Goal: Task Accomplishment & Management: Manage account settings

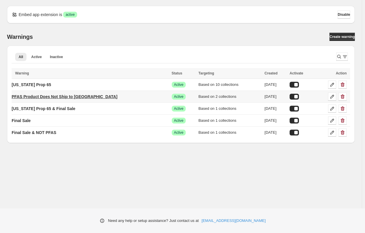
click at [80, 97] on p "PFAS Product Does Not Ship to MN" at bounding box center [65, 97] width 106 height 6
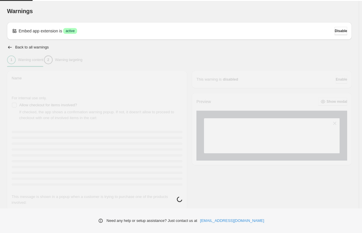
type input "**********"
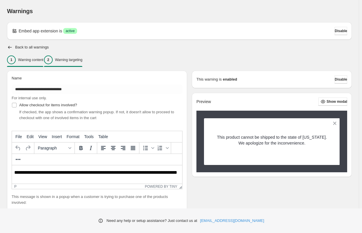
click at [77, 61] on p "Warning targeting" at bounding box center [68, 59] width 27 height 5
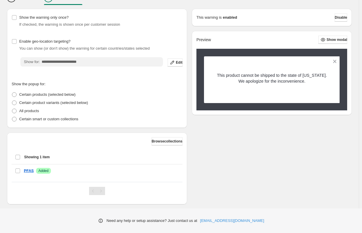
scroll to position [71, 0]
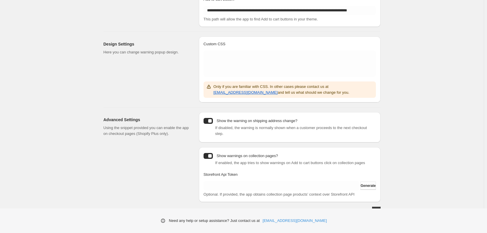
scroll to position [89, 0]
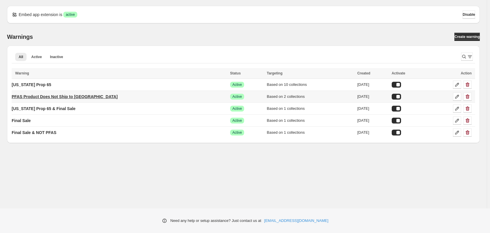
click at [41, 97] on p "PFAS Product Does Not Ship to [GEOGRAPHIC_DATA]" at bounding box center [65, 97] width 106 height 6
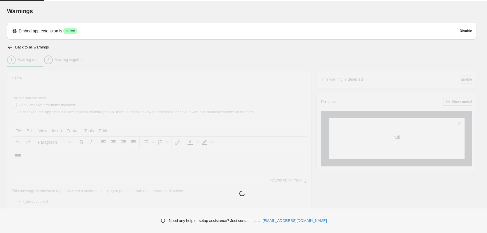
type input "**********"
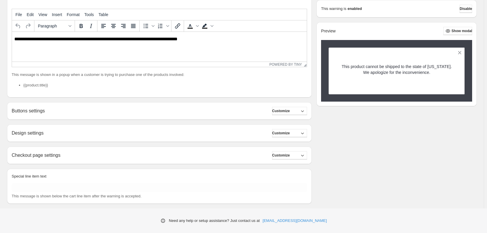
scroll to position [117, 0]
click at [217, 155] on div "Checkout page settings Customize" at bounding box center [159, 154] width 295 height 8
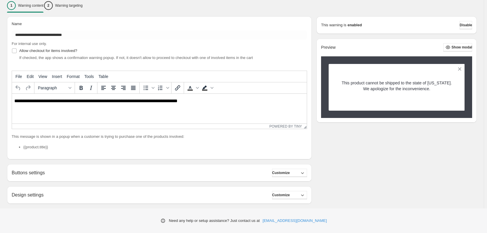
scroll to position [8, 0]
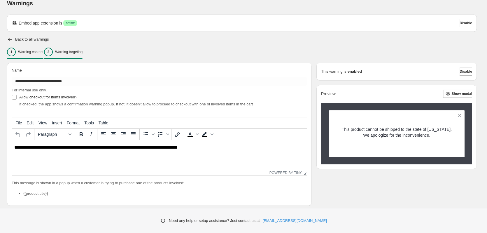
click at [78, 53] on p "Warning targeting" at bounding box center [68, 52] width 27 height 5
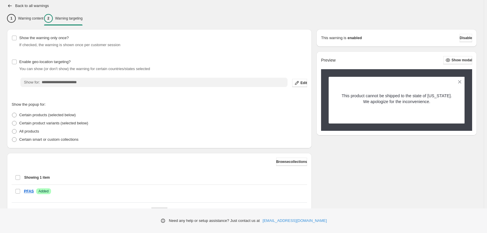
scroll to position [71, 0]
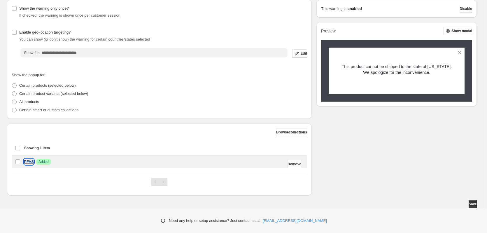
click at [28, 161] on p "PFAS" at bounding box center [29, 162] width 10 height 6
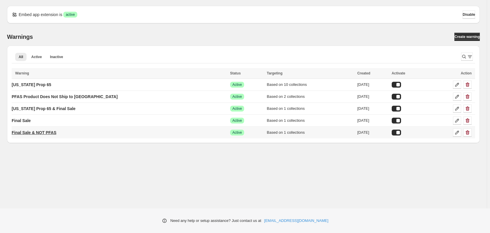
click at [40, 133] on p "Final Sale & NOT PFAS" at bounding box center [34, 132] width 45 height 6
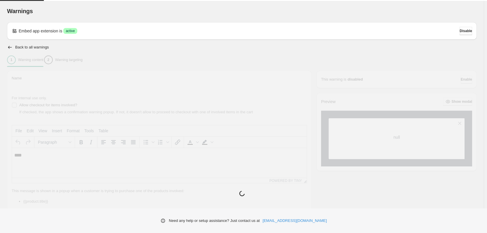
type input "**********"
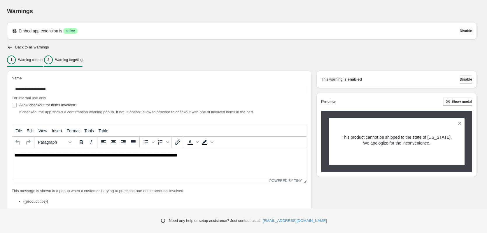
click at [70, 60] on p "Warning targeting" at bounding box center [68, 59] width 27 height 5
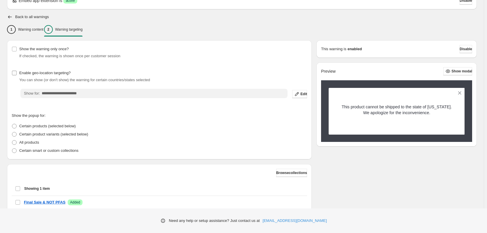
scroll to position [71, 0]
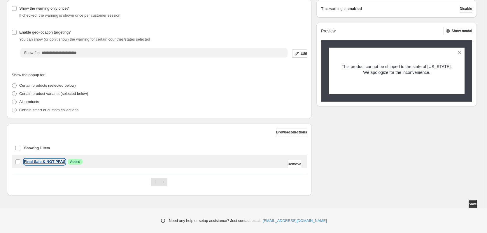
click at [57, 162] on p "Final Sale & NOT PFAS" at bounding box center [44, 162] width 41 height 6
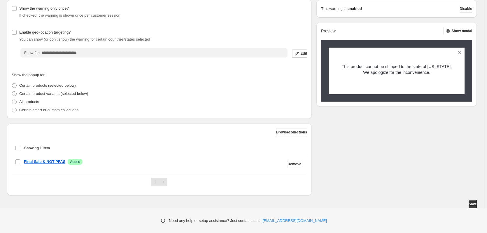
click at [87, 53] on div "**********" at bounding box center [243, 80] width 487 height 303
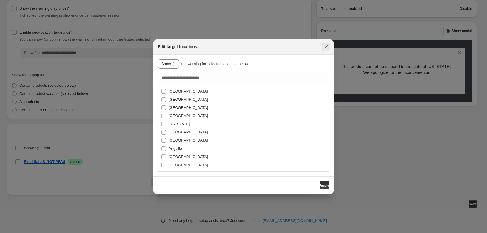
click at [324, 46] on icon "Close" at bounding box center [326, 47] width 6 height 6
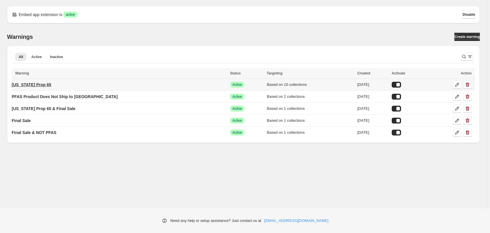
click at [42, 87] on p "[US_STATE] Prop 65" at bounding box center [32, 85] width 40 height 6
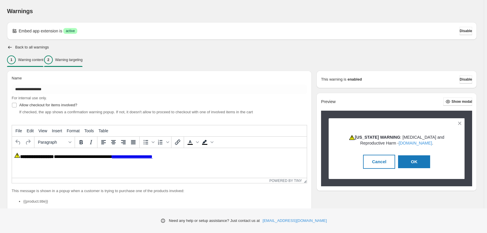
click at [71, 61] on p "Warning targeting" at bounding box center [68, 59] width 27 height 5
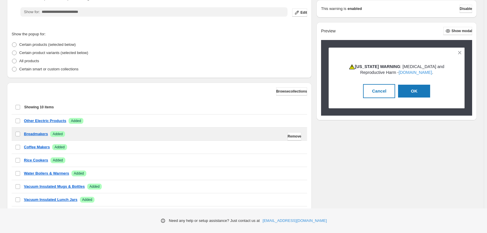
scroll to position [2, 0]
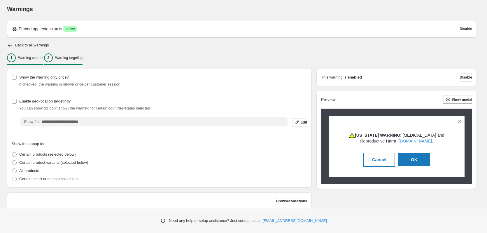
click at [25, 58] on p "Warning content" at bounding box center [30, 57] width 25 height 5
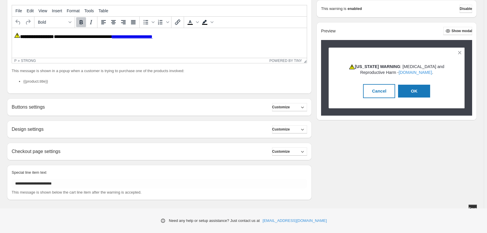
scroll to position [124, 0]
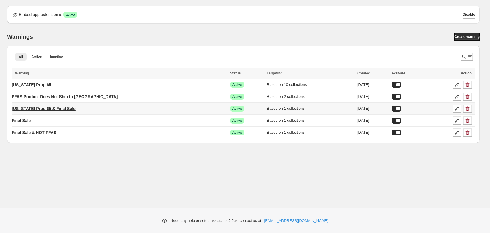
click at [34, 106] on p "[US_STATE] Prop 65 & Final Sale" at bounding box center [44, 108] width 64 height 6
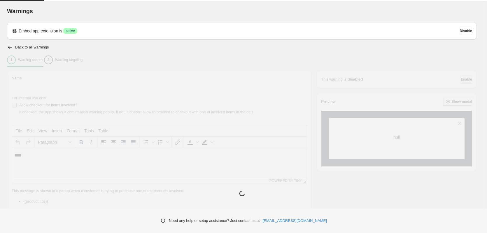
type input "**********"
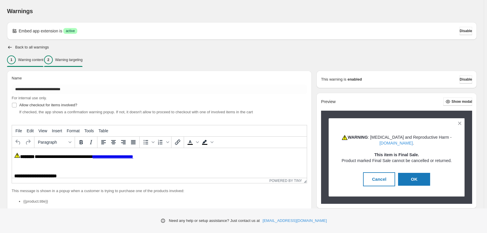
click at [68, 61] on p "Warning targeting" at bounding box center [68, 59] width 27 height 5
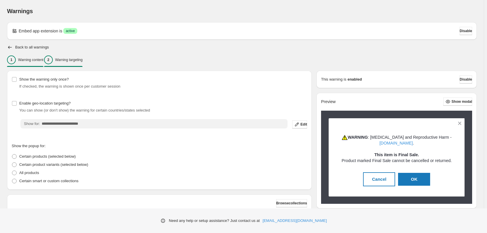
click at [40, 61] on p "Warning content" at bounding box center [30, 59] width 25 height 5
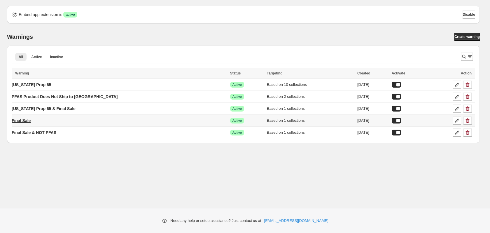
click at [27, 119] on p "Final Sale" at bounding box center [21, 120] width 19 height 6
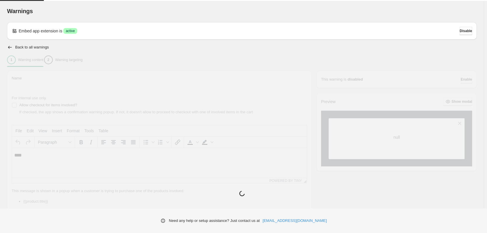
type input "**********"
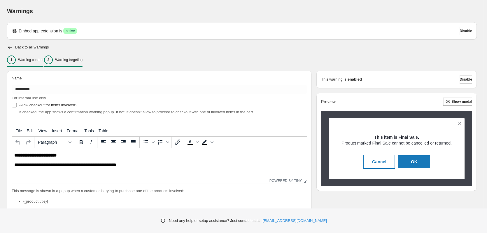
click at [82, 58] on p "Warning targeting" at bounding box center [68, 59] width 27 height 5
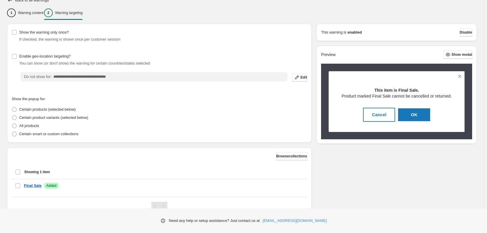
scroll to position [71, 0]
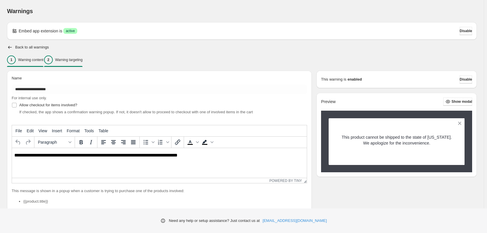
click at [73, 59] on p "Warning targeting" at bounding box center [68, 59] width 27 height 5
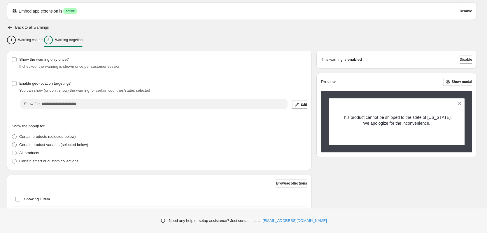
scroll to position [71, 0]
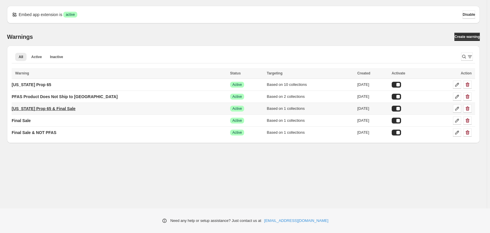
click at [32, 110] on p "[US_STATE] Prop 65 & Final Sale" at bounding box center [44, 108] width 64 height 6
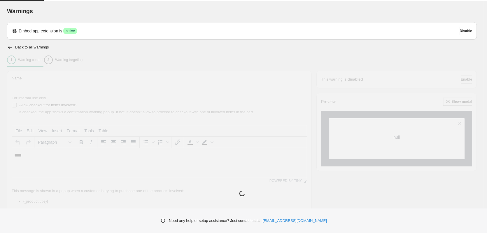
type input "**********"
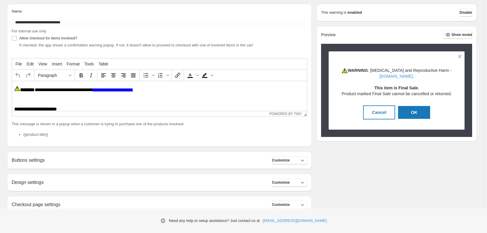
scroll to position [124, 0]
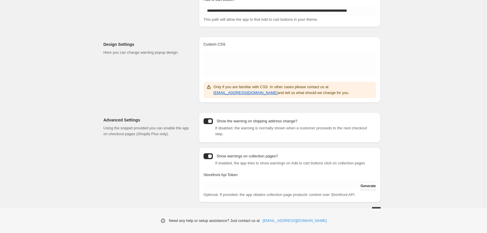
scroll to position [89, 0]
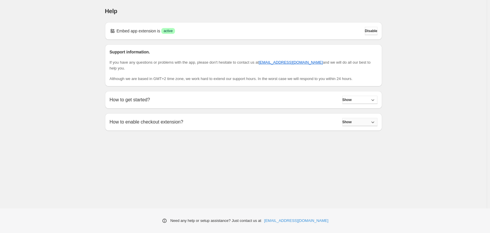
click at [364, 118] on button "Show" at bounding box center [359, 122] width 35 height 8
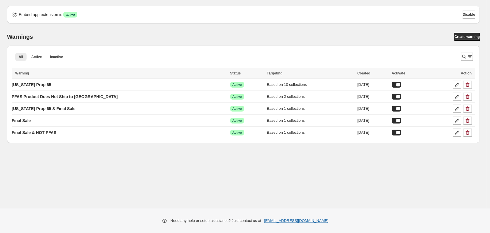
click at [309, 221] on link "[EMAIL_ADDRESS][DOMAIN_NAME]" at bounding box center [296, 220] width 64 height 6
click at [54, 96] on p "PFAS Product Does Not Ship to [GEOGRAPHIC_DATA]" at bounding box center [65, 97] width 106 height 6
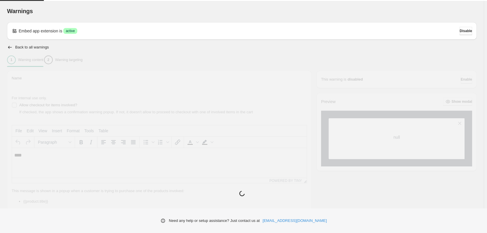
type input "**********"
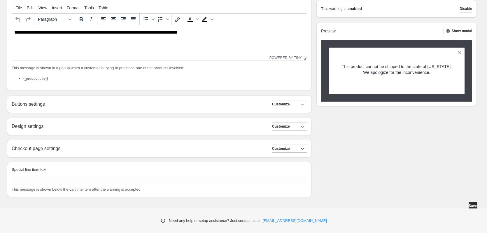
scroll to position [124, 0]
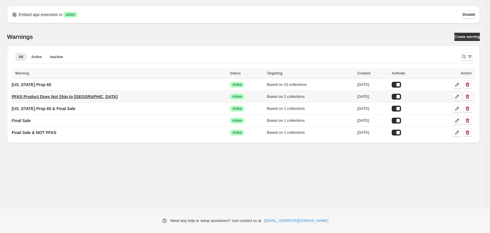
click at [64, 97] on p "PFAS Product Does Not Ship to [GEOGRAPHIC_DATA]" at bounding box center [65, 97] width 106 height 6
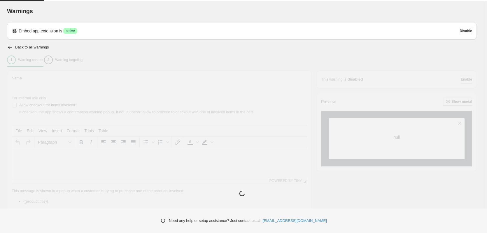
type input "**********"
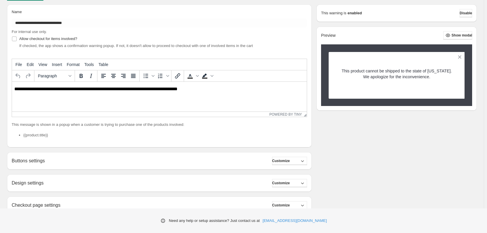
scroll to position [124, 0]
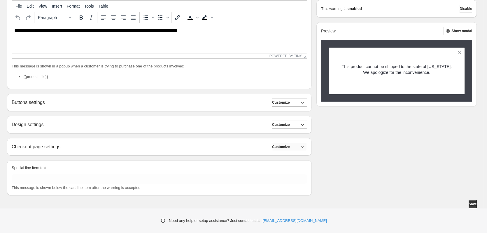
click at [304, 148] on icon "button" at bounding box center [302, 147] width 6 height 6
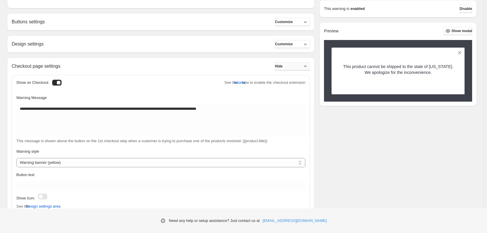
scroll to position [212, 0]
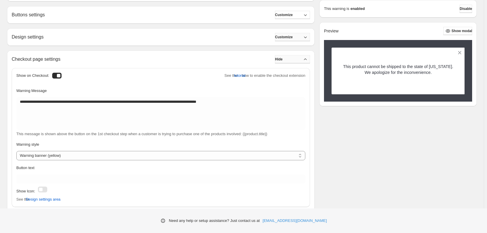
click at [296, 37] on button "Customize" at bounding box center [292, 37] width 35 height 8
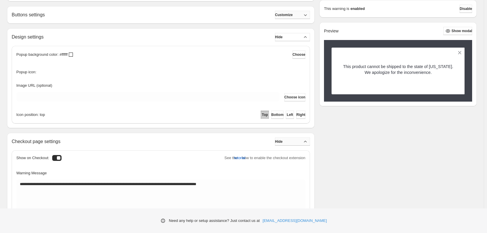
click at [296, 15] on button "Customize" at bounding box center [292, 15] width 35 height 8
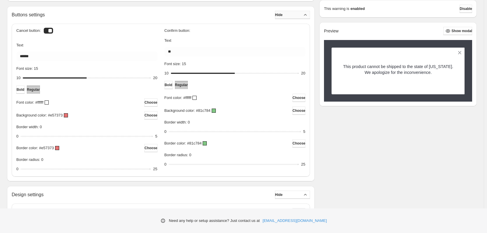
click at [296, 16] on button "Hide" at bounding box center [292, 15] width 35 height 8
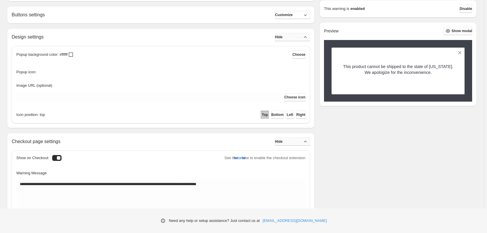
click at [294, 38] on button "Hide" at bounding box center [292, 37] width 35 height 8
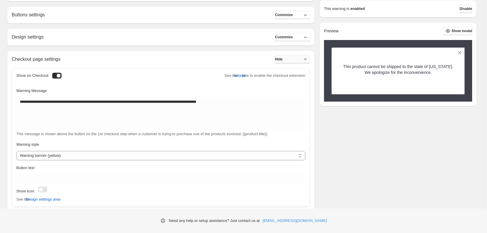
click at [291, 59] on button "Hide" at bounding box center [292, 59] width 35 height 8
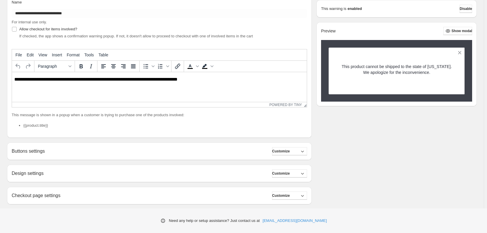
scroll to position [0, 0]
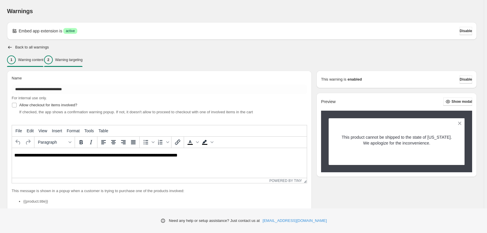
click at [77, 63] on div "2 Warning targeting" at bounding box center [63, 59] width 38 height 9
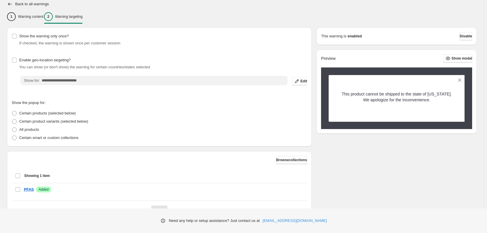
scroll to position [58, 0]
